Goal: Contribute content: Contribute content

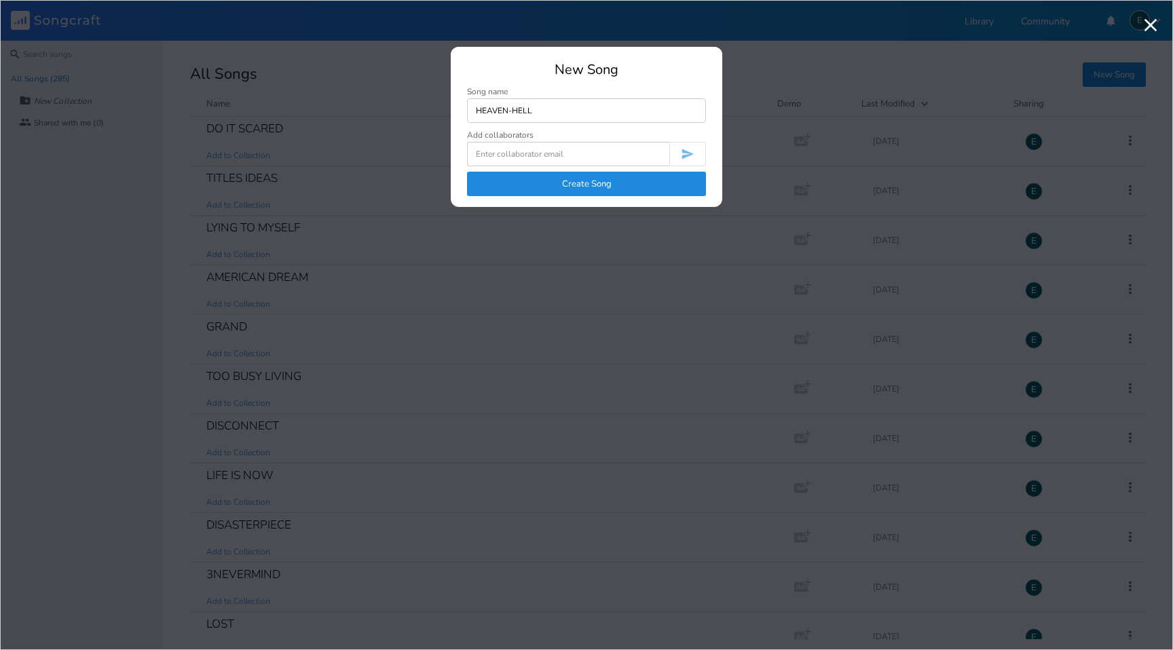
type input "HEAVEN-HELL"
click at [574, 176] on button "Create Song" at bounding box center [586, 184] width 239 height 24
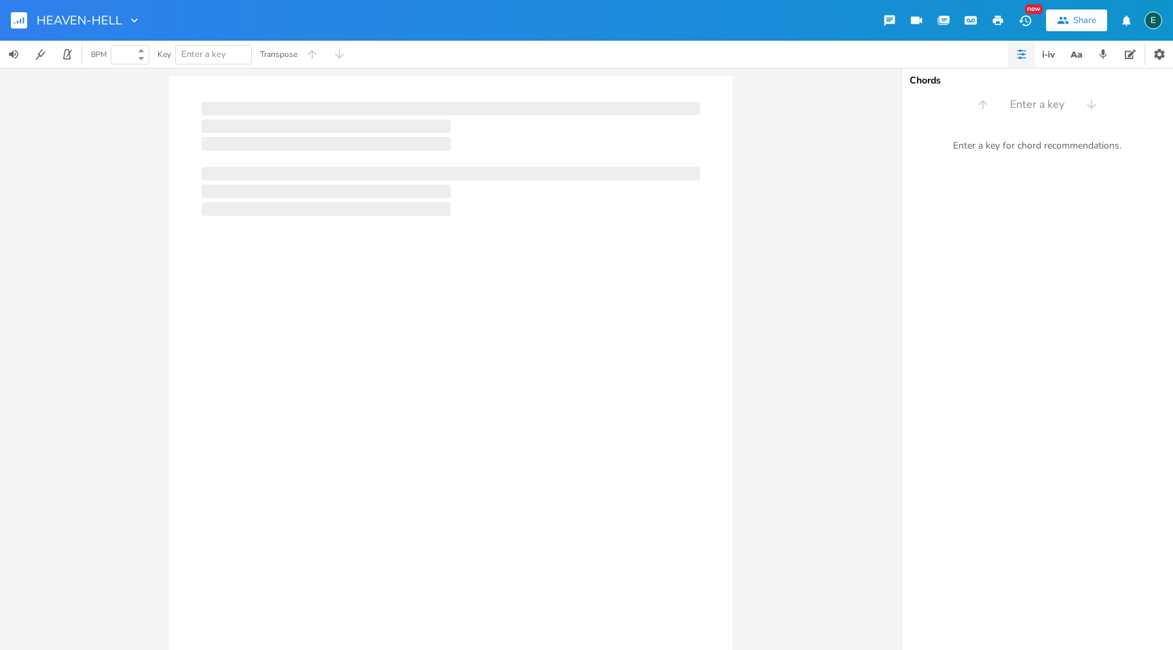
type input "100"
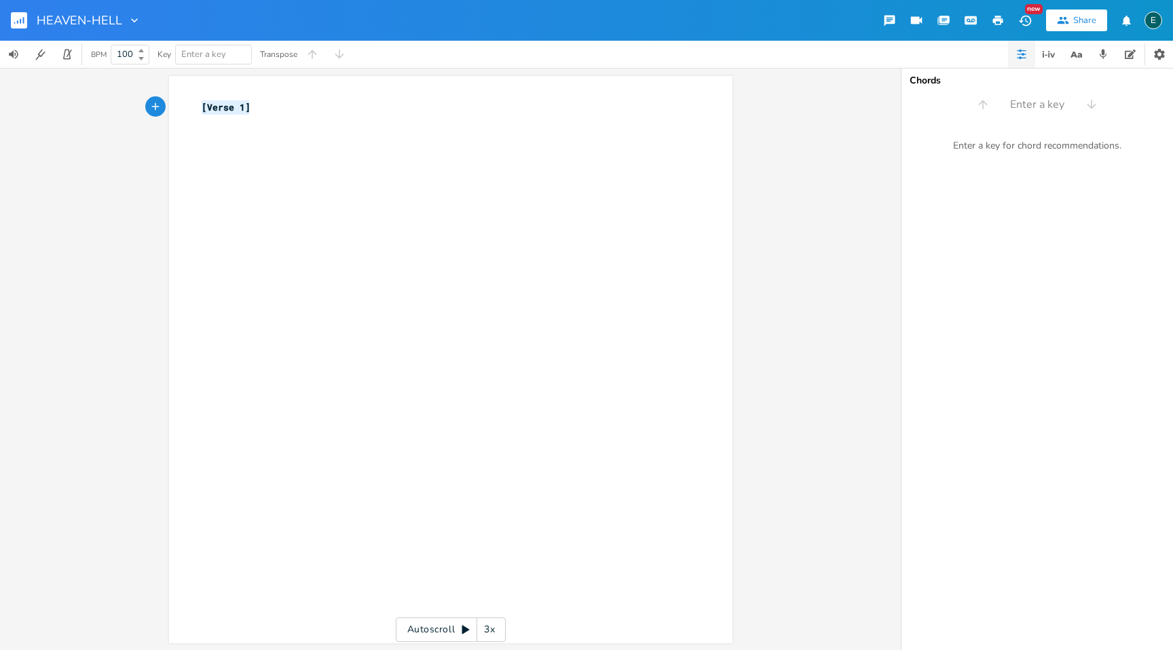
drag, startPoint x: 271, startPoint y: 111, endPoint x: 117, endPoint y: 69, distance: 159.1
click at [117, 69] on div "[Verse 1] x [Verse 1] ​ Autoscroll 3x" at bounding box center [450, 359] width 901 height 582
type textarea "HEAVEN-HELL"
click at [199, 149] on div "x 3 HEAVEN-HELL ​" at bounding box center [461, 373] width 524 height 550
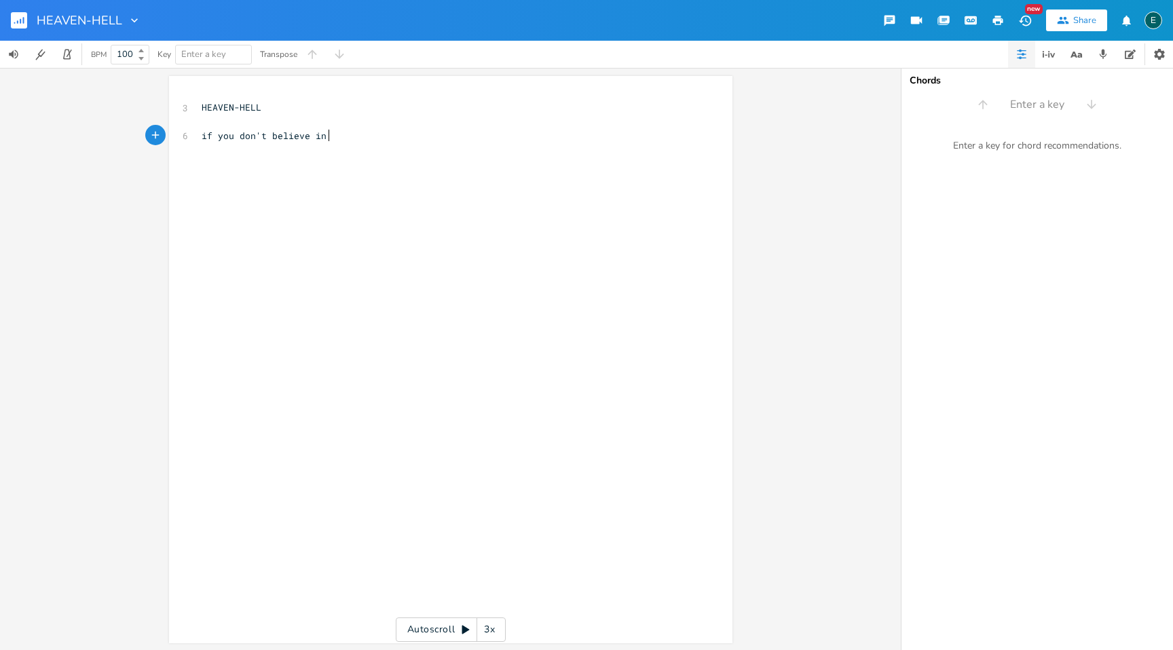
scroll to position [0, 88]
type textarea "if you don't believe in"
type textarea "heaven"
type textarea "still do what you can to stay farther from hell"
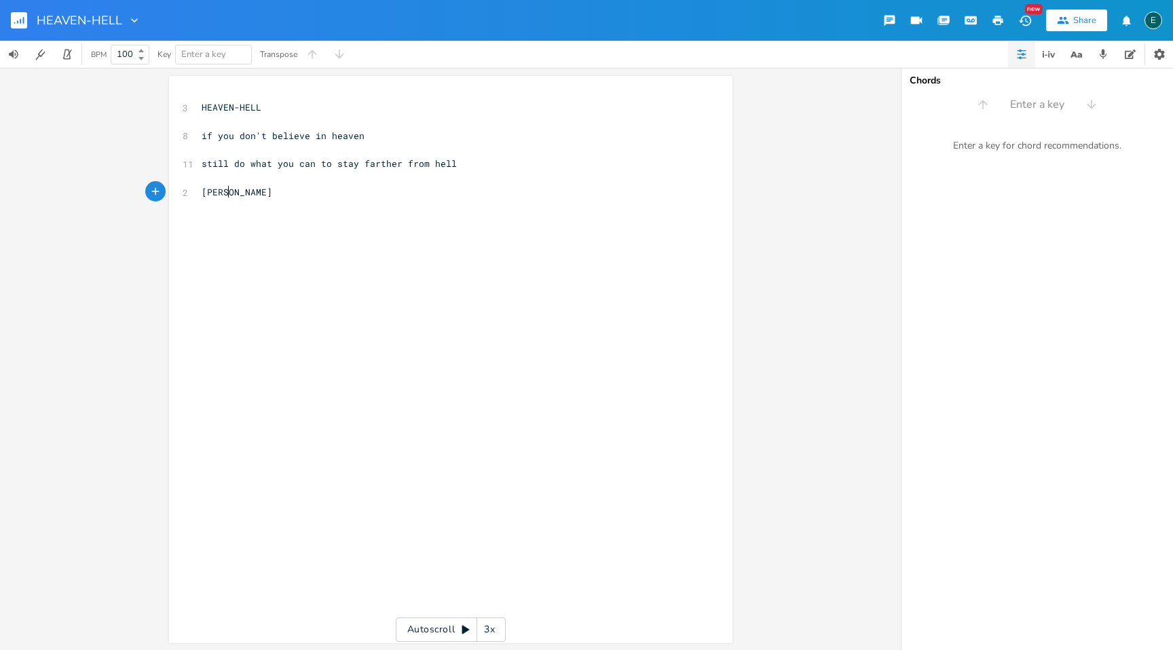
scroll to position [0, 27]
type textarea "McConaught"
type textarea "y"
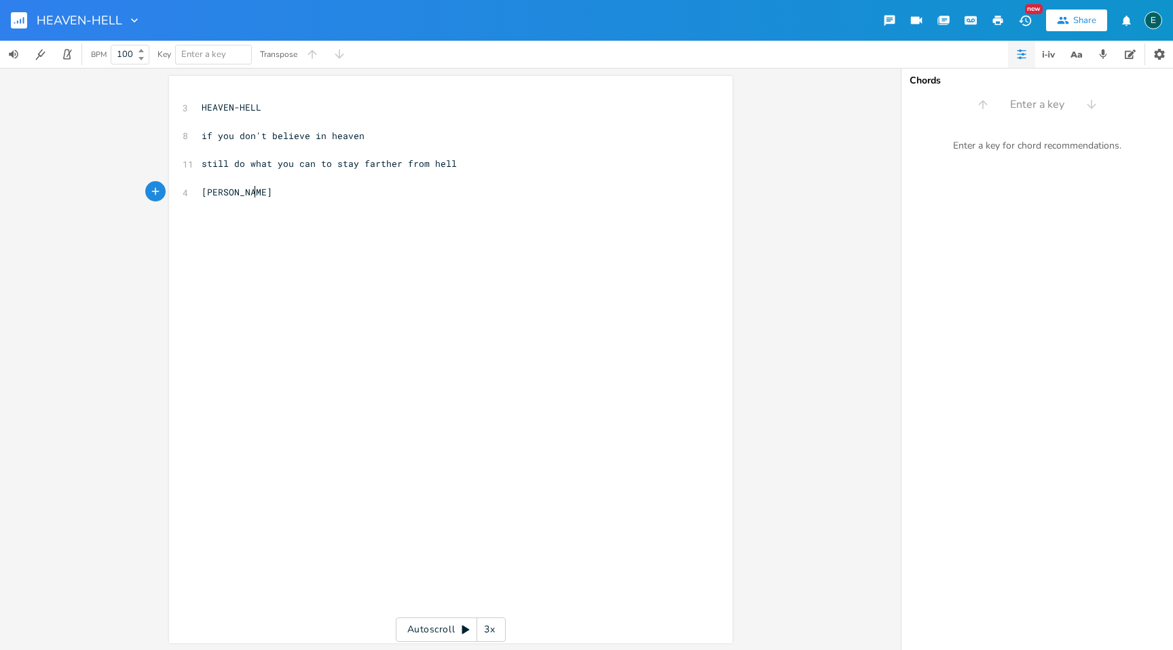
click at [199, 191] on pre "[PERSON_NAME]" at bounding box center [444, 192] width 490 height 14
type textarea "M."
